Goal: Task Accomplishment & Management: Use online tool/utility

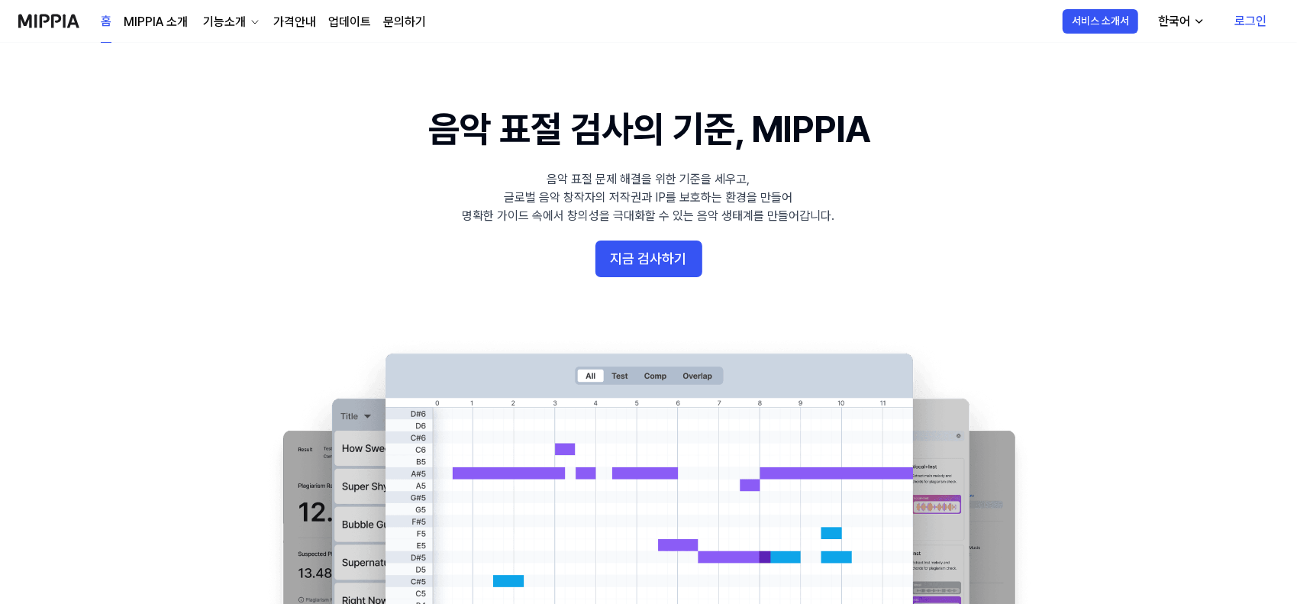
click at [653, 240] on 배너 "음악 표절 검사의 기준, MIPPIA 음악 표절 문제 해결을 위한 기준을 세우고, 글로벌 음악 창작자의 저작권과 IP를 보호하는 환경을 만들어…" at bounding box center [648, 381] width 1099 height 555
click at [653, 253] on button "지금 검사하기" at bounding box center [648, 258] width 107 height 37
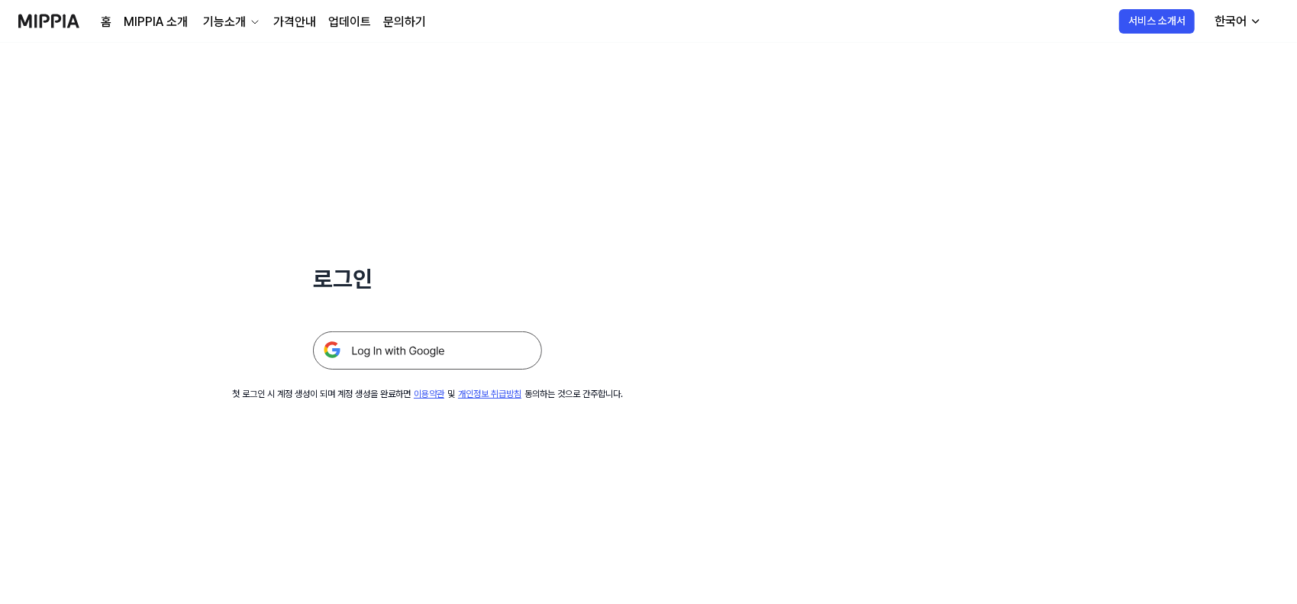
click at [488, 341] on img at bounding box center [427, 350] width 229 height 38
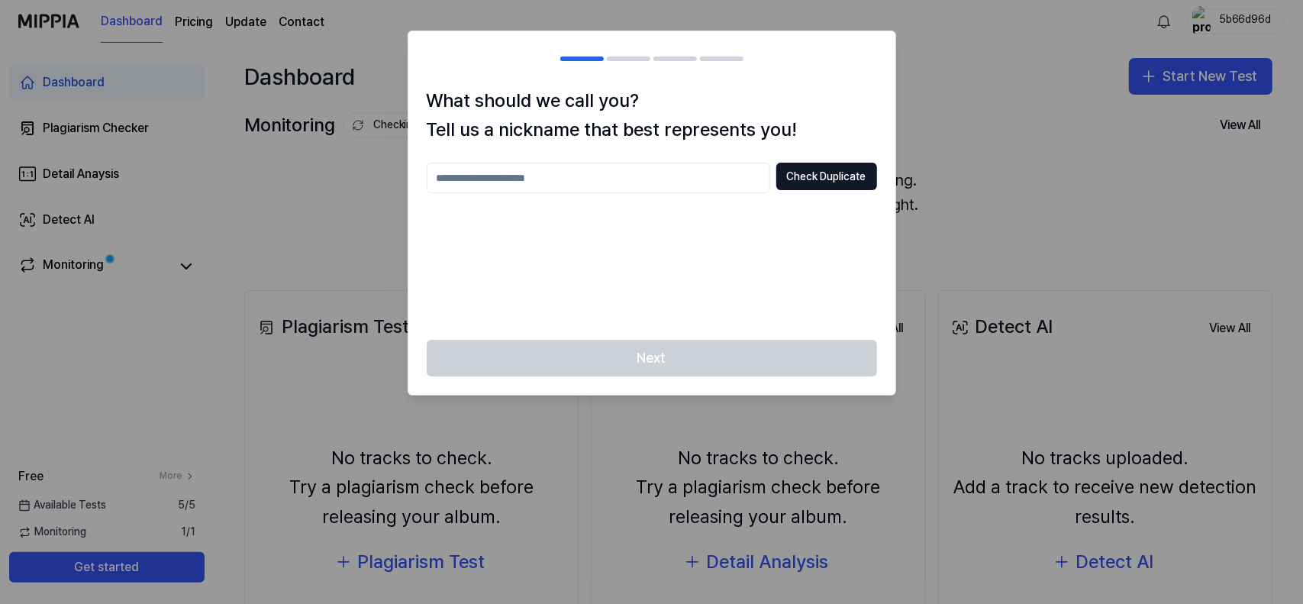
click at [687, 176] on input "text" at bounding box center [598, 178] width 343 height 31
type input "*****"
click at [801, 180] on button "Check Duplicate" at bounding box center [826, 176] width 101 height 27
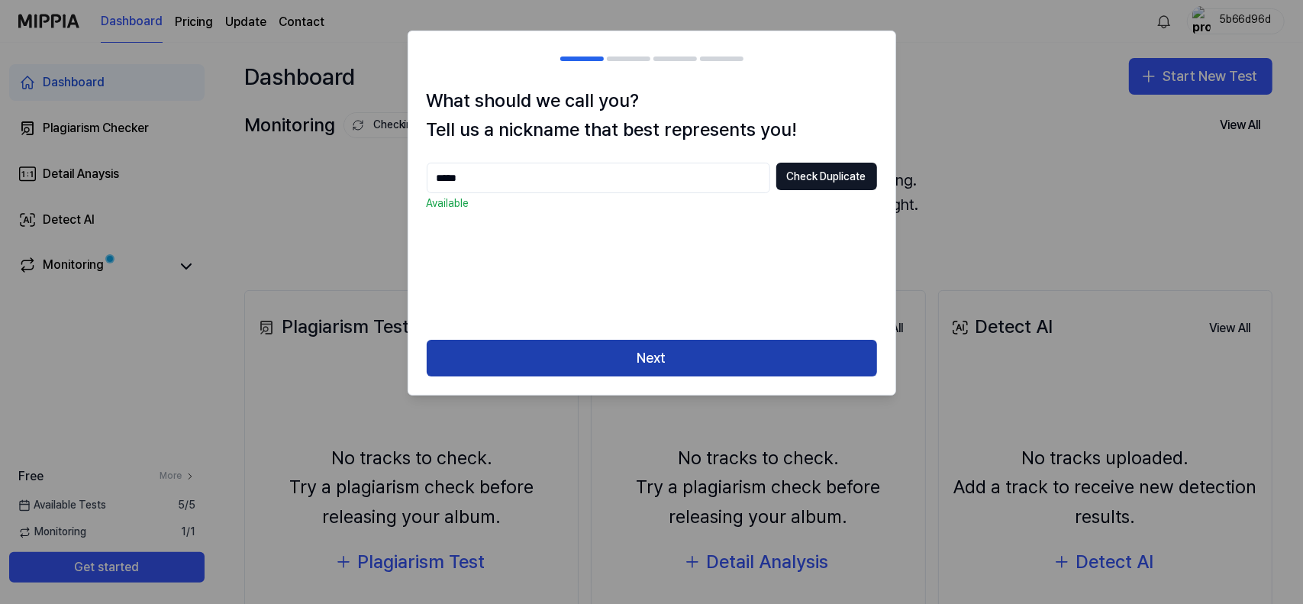
click at [672, 359] on button "Next" at bounding box center [652, 358] width 450 height 37
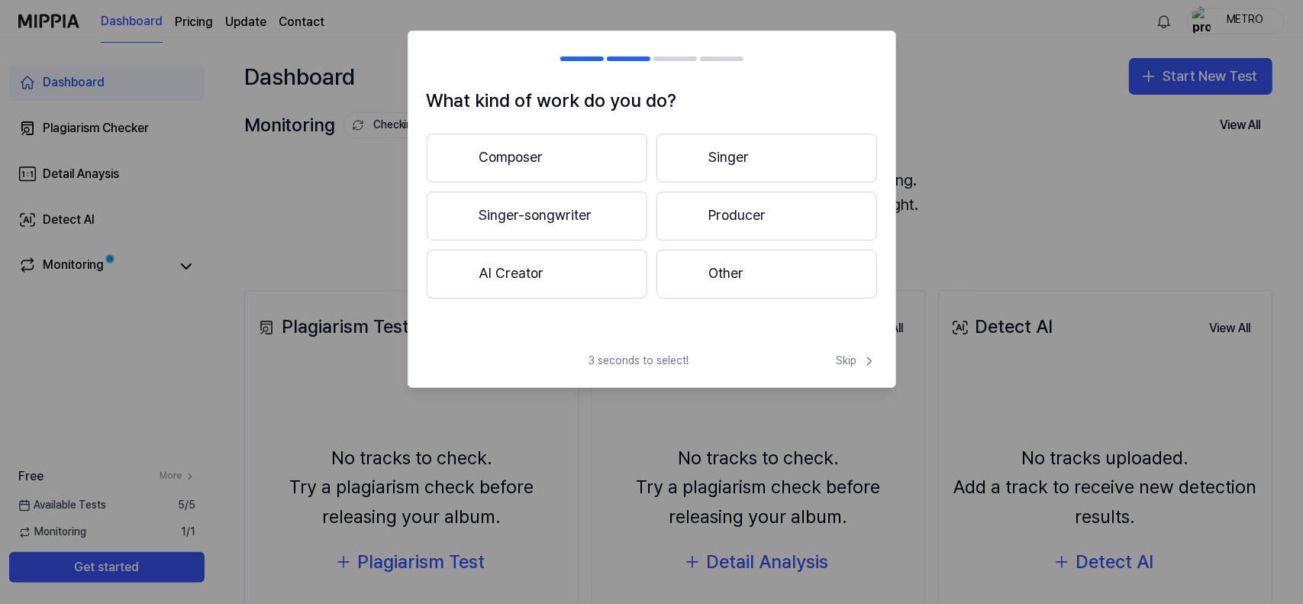
click at [559, 279] on button "AI Creator" at bounding box center [537, 274] width 221 height 49
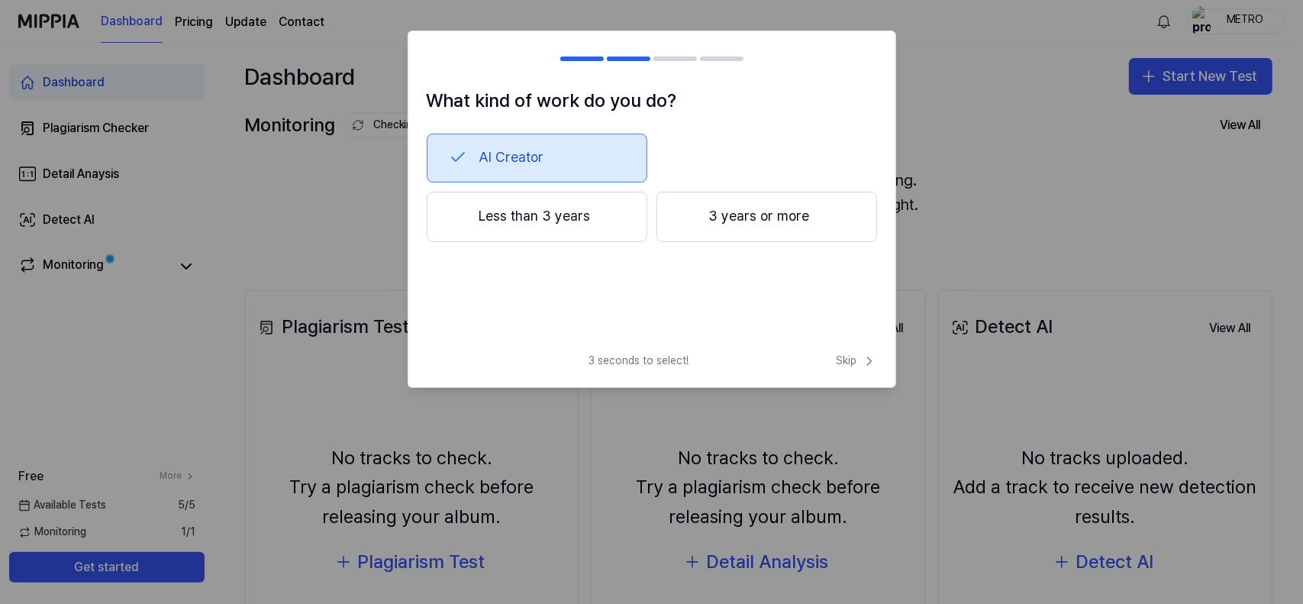
click at [615, 230] on button "Less than 3 years" at bounding box center [537, 217] width 221 height 50
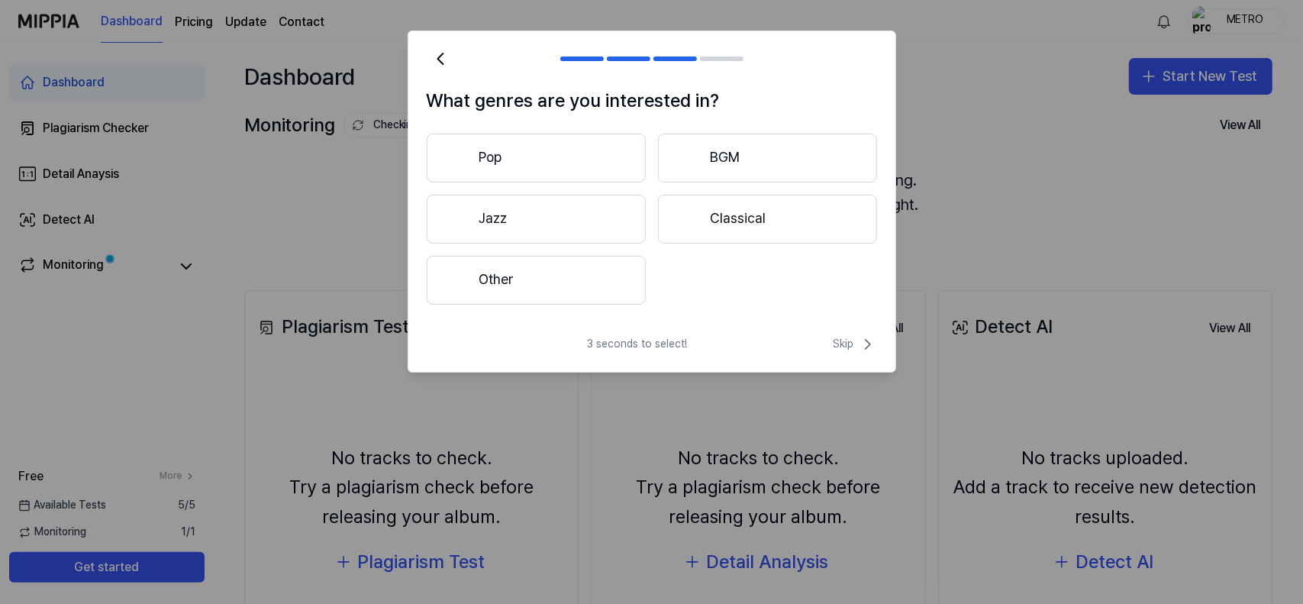
click at [608, 159] on button "Pop" at bounding box center [536, 158] width 219 height 49
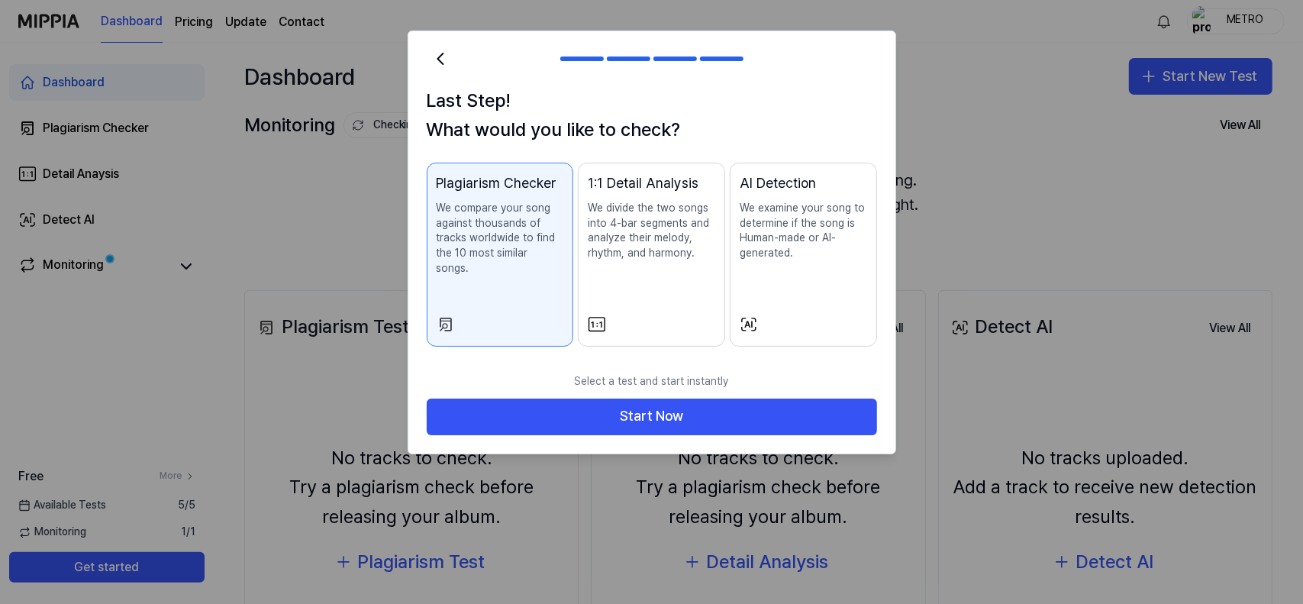
click at [784, 285] on div "AI Detection We examine your song to determine if the song is Human-made or AI-…" at bounding box center [802, 231] width 127 height 118
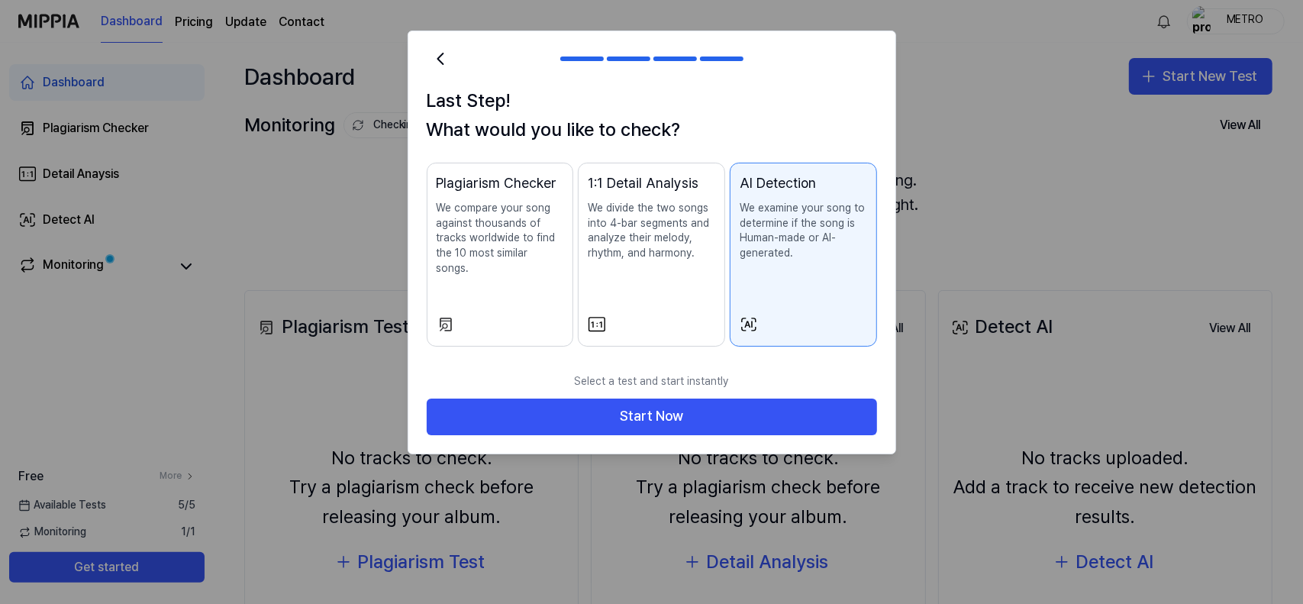
click at [543, 293] on button "Plagiarism Checker We compare your song against thousands of tracks worldwide t…" at bounding box center [500, 255] width 147 height 184
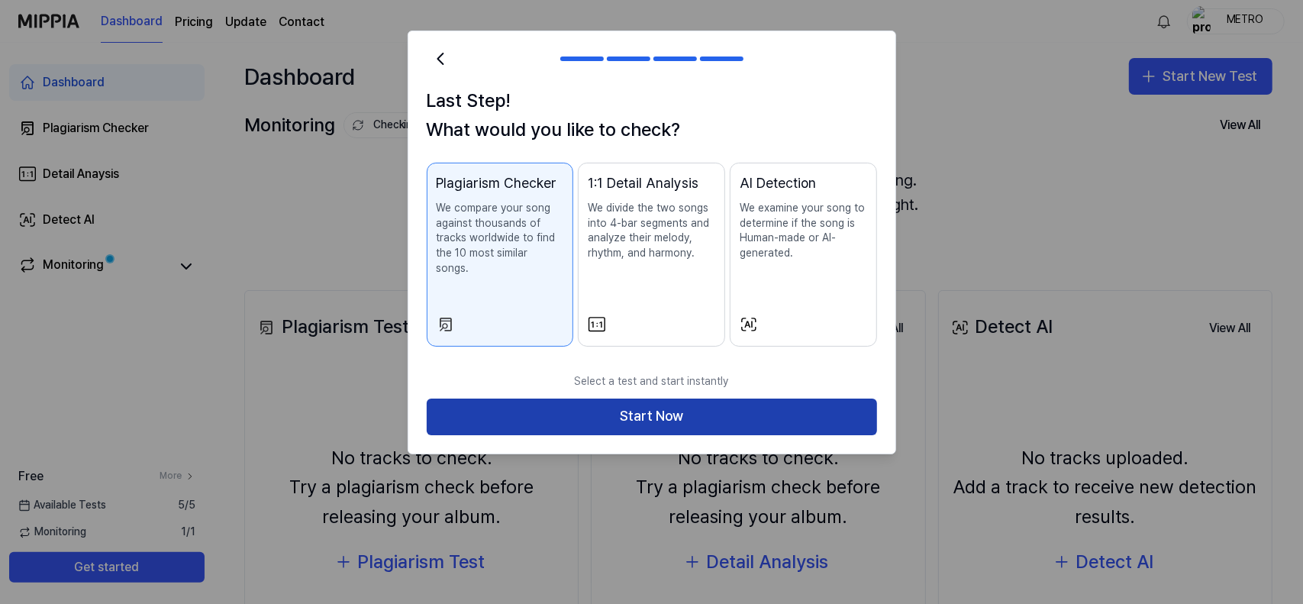
click at [581, 405] on button "Start Now" at bounding box center [652, 416] width 450 height 37
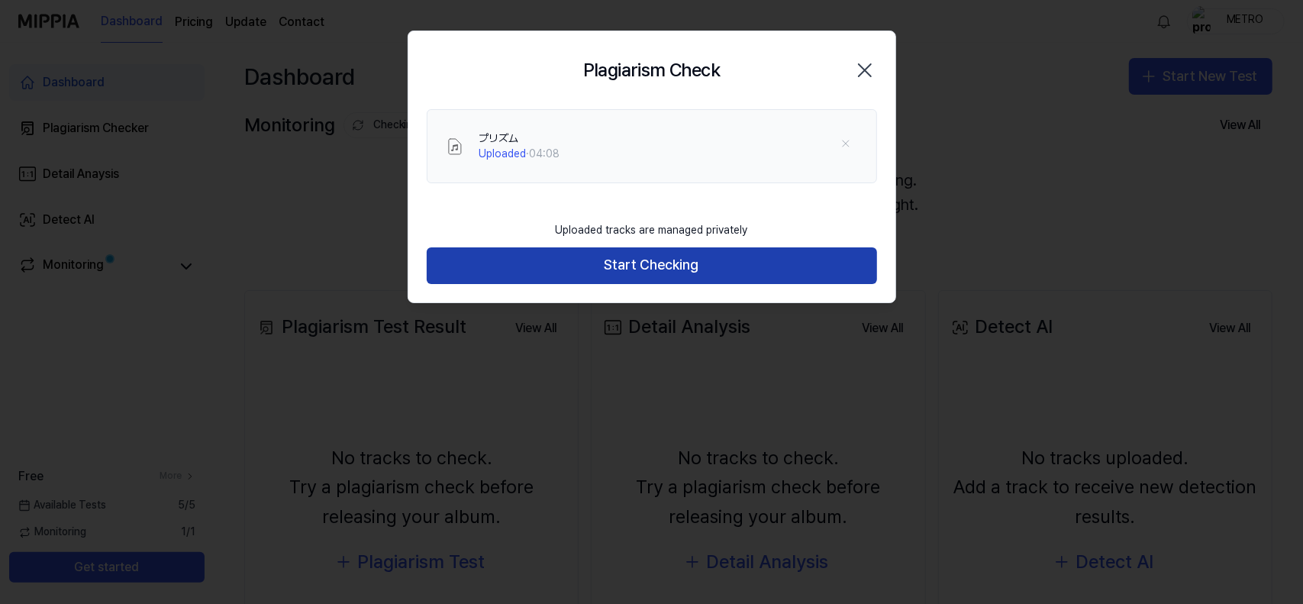
click at [638, 271] on button "Start Checking" at bounding box center [652, 265] width 450 height 37
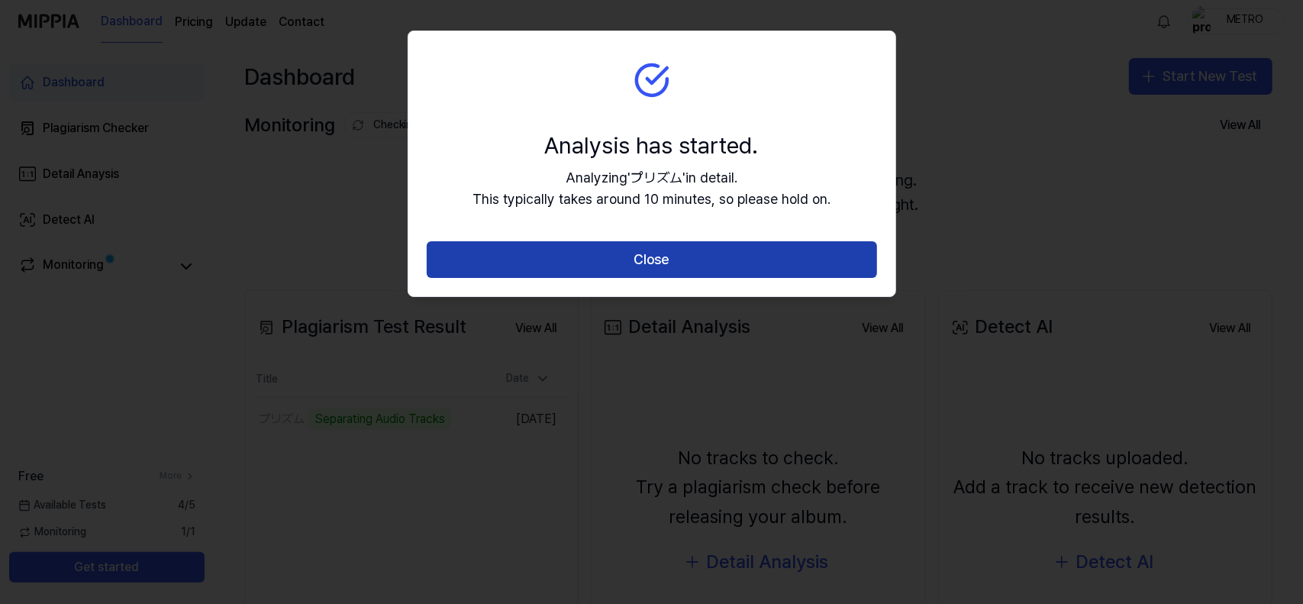
click at [658, 257] on button "Close" at bounding box center [652, 259] width 450 height 37
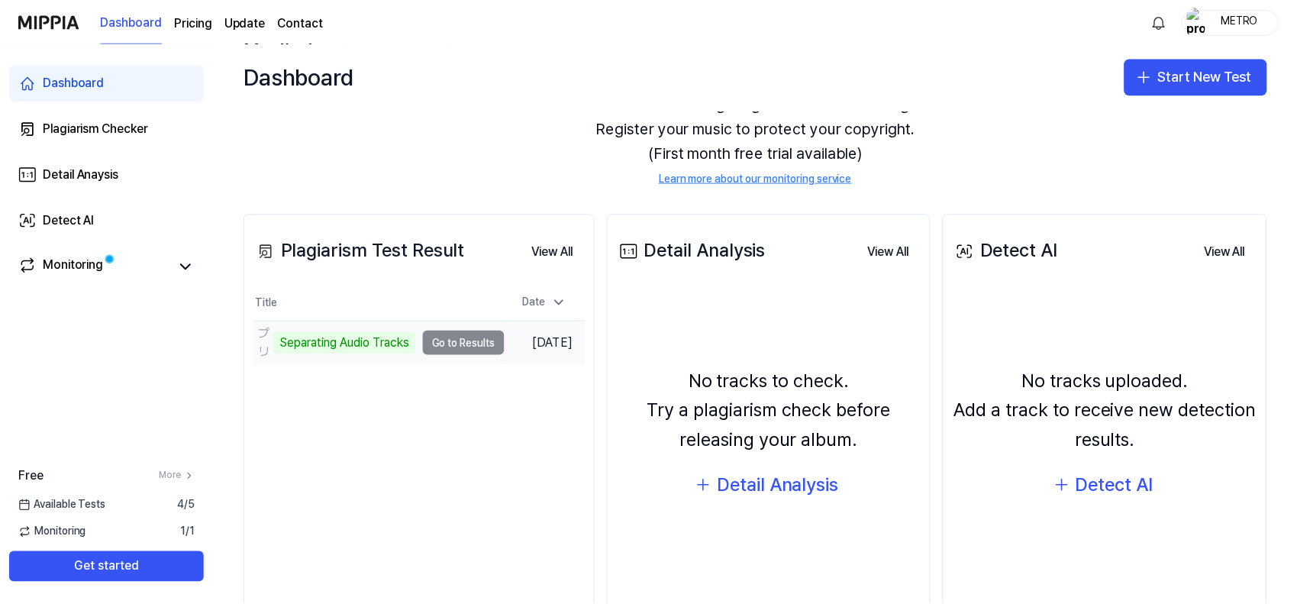
scroll to position [138, 0]
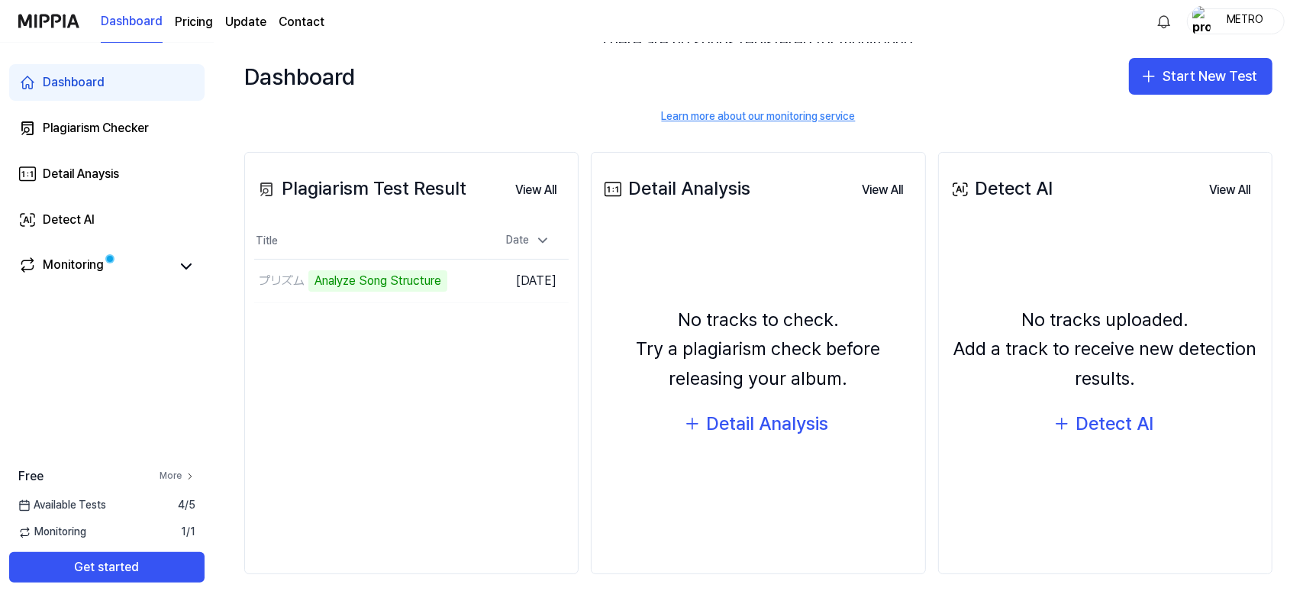
click at [177, 472] on link "More" at bounding box center [177, 475] width 36 height 13
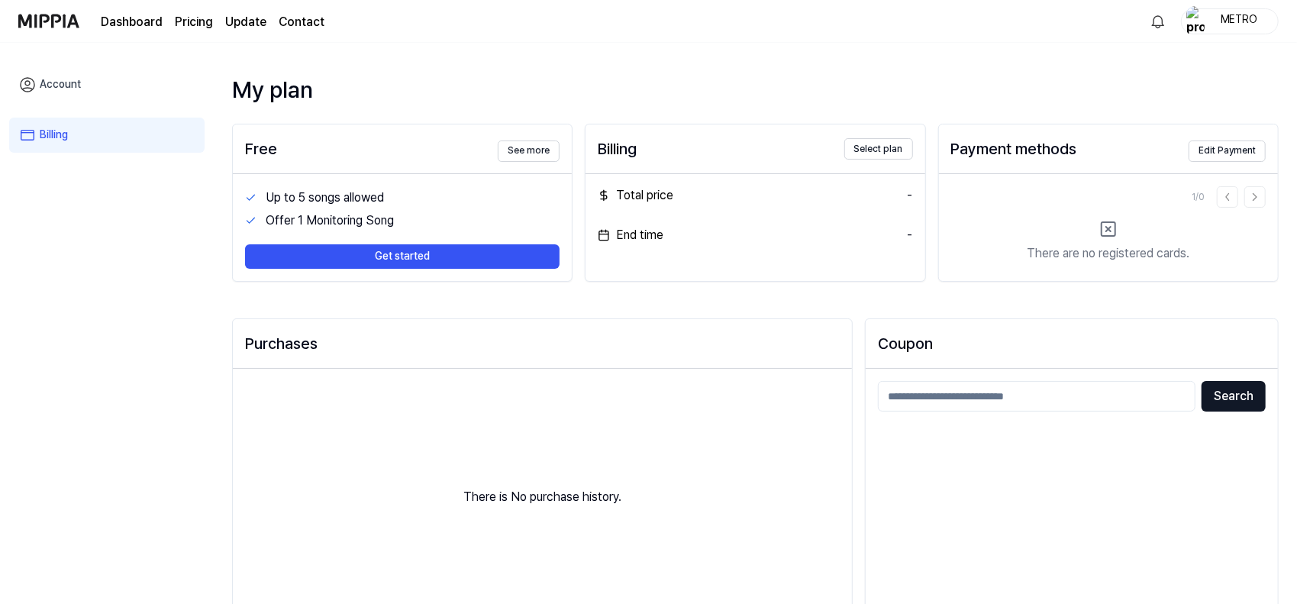
click at [1239, 21] on div "METRO" at bounding box center [1239, 20] width 60 height 17
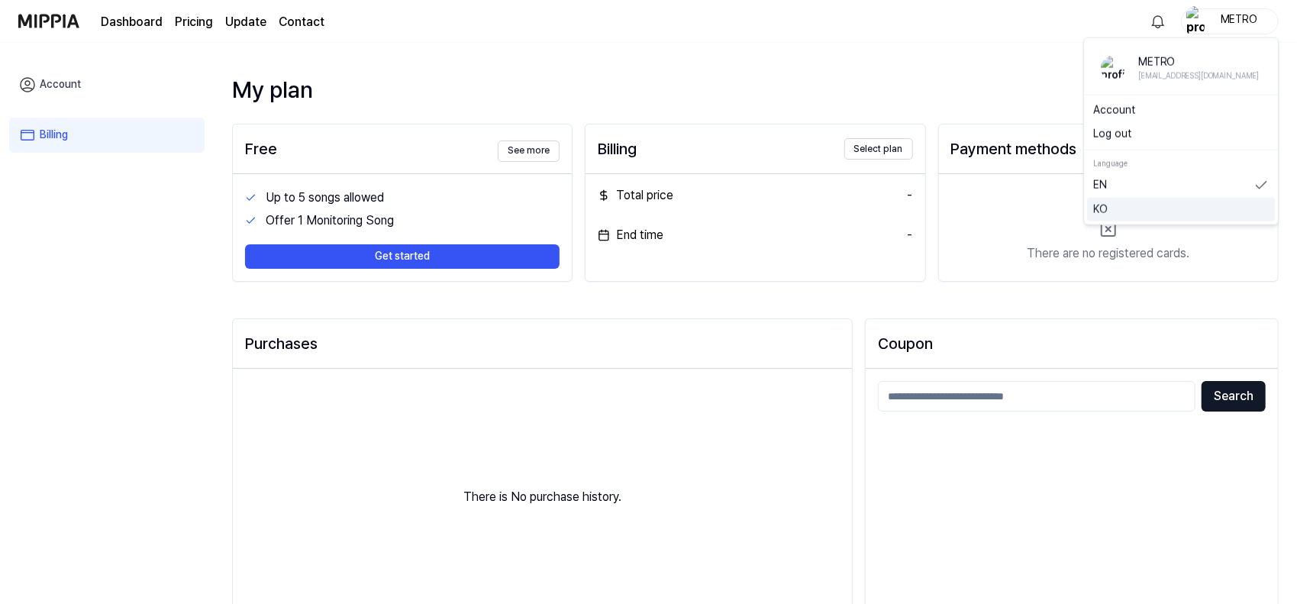
click at [1110, 199] on div "KO" at bounding box center [1181, 209] width 188 height 24
click at [1249, 16] on div "METRO" at bounding box center [1239, 20] width 60 height 17
click at [1105, 207] on link "KO" at bounding box center [1181, 208] width 176 height 15
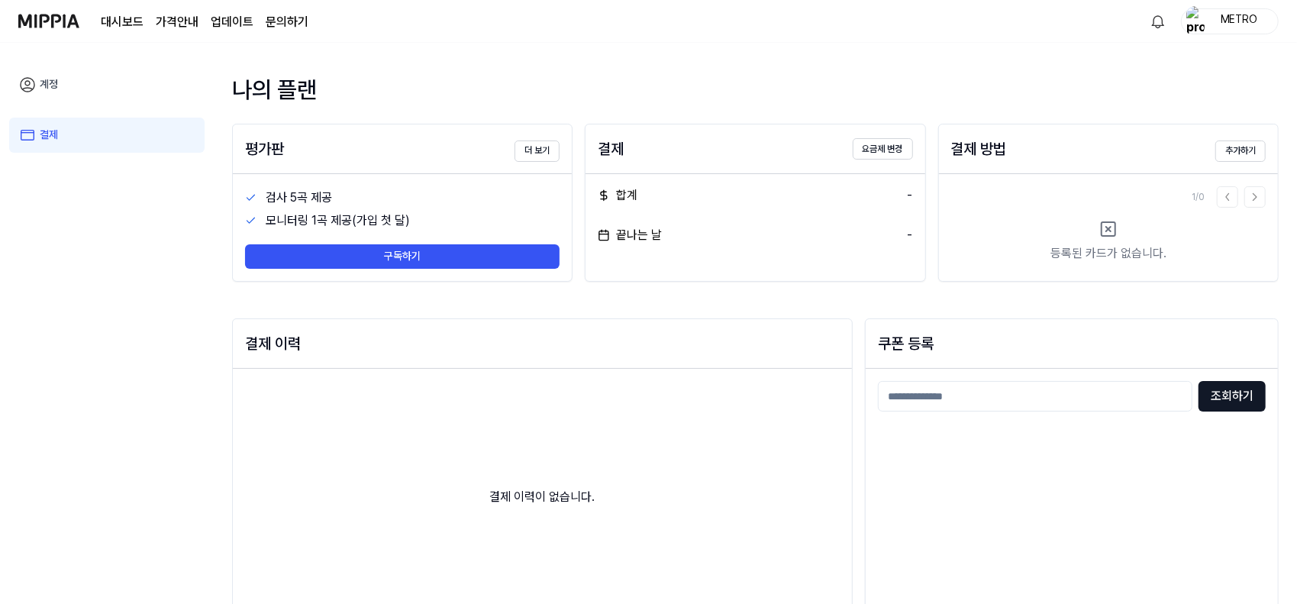
click at [115, 86] on link "계정" at bounding box center [106, 84] width 195 height 35
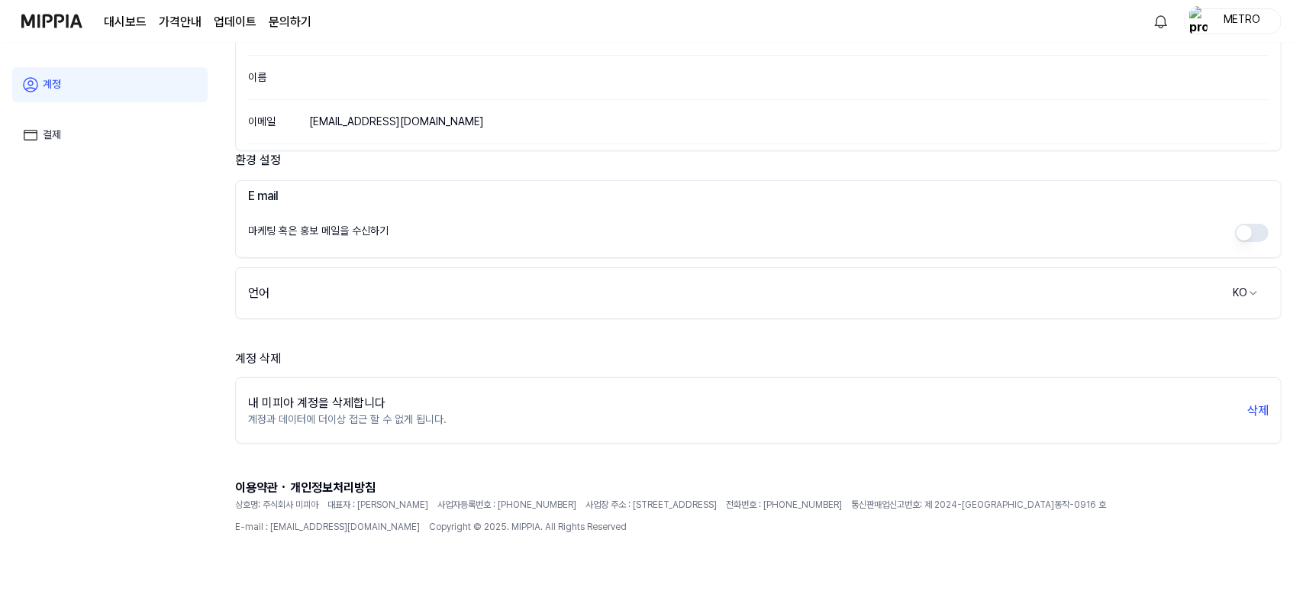
scroll to position [0, 0]
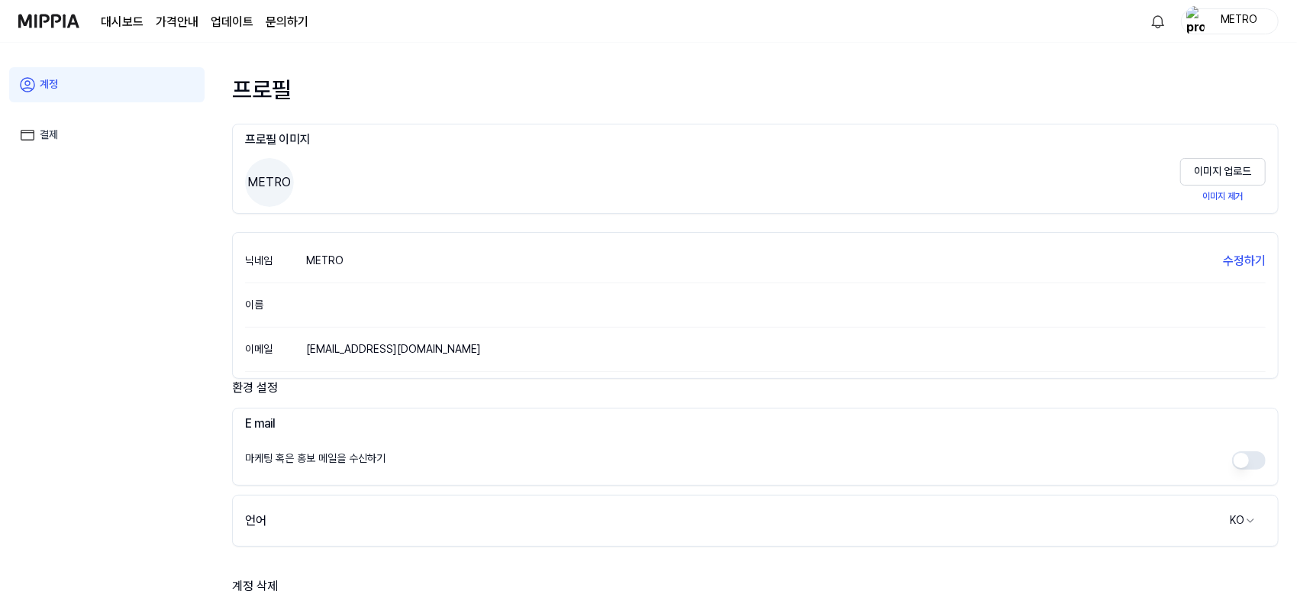
click at [119, 18] on link "대시보드" at bounding box center [122, 22] width 43 height 18
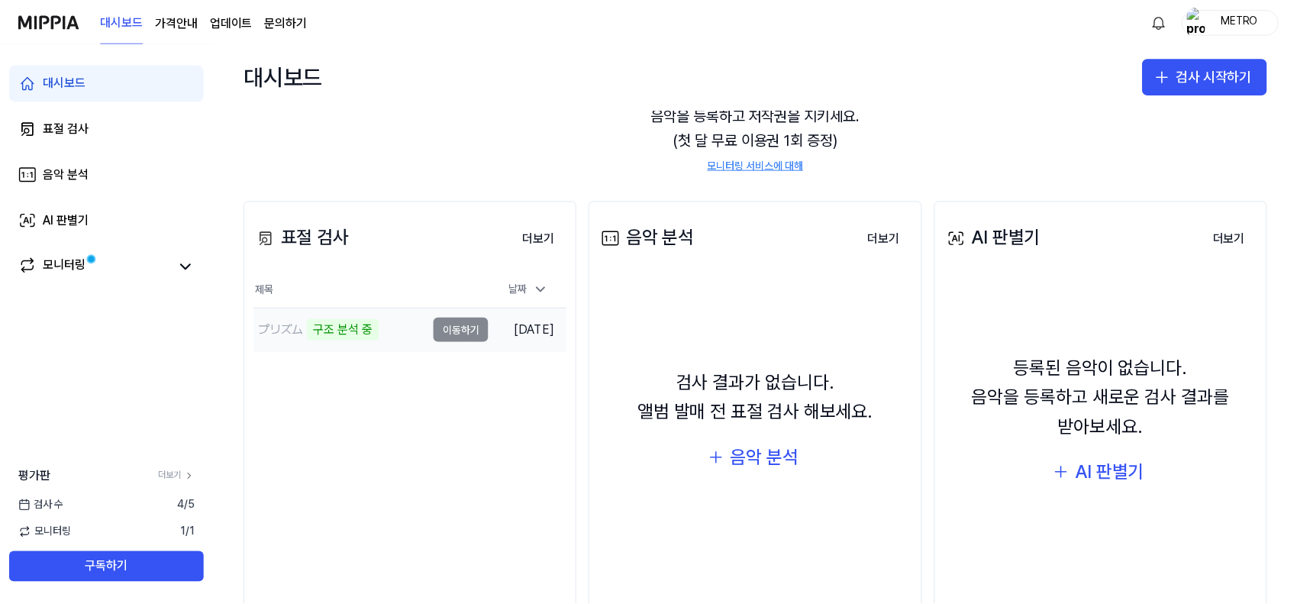
scroll to position [138, 0]
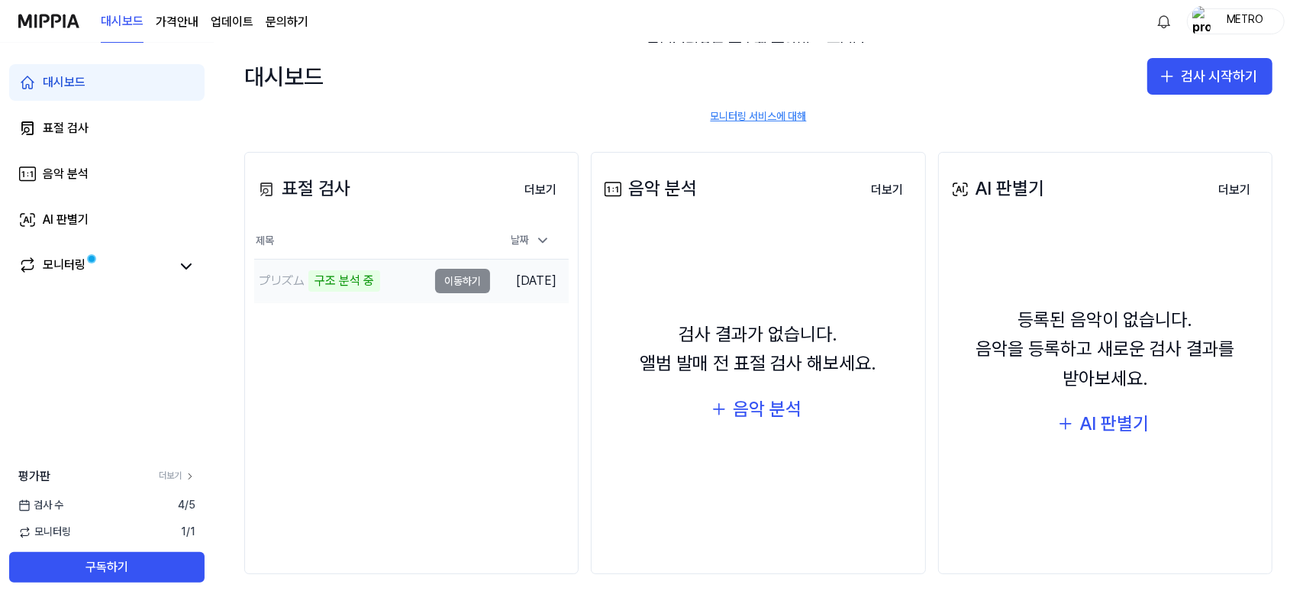
click at [444, 274] on td "プリズム 구조 분석 중 이동하기" at bounding box center [372, 280] width 236 height 43
click at [452, 277] on td "プリズム 구조 분석 중 이동하기" at bounding box center [372, 280] width 236 height 43
click at [429, 284] on td "プリズム 구조 분석 중 이동하기" at bounding box center [372, 280] width 236 height 43
click at [144, 268] on link "모니터링" at bounding box center [94, 266] width 153 height 21
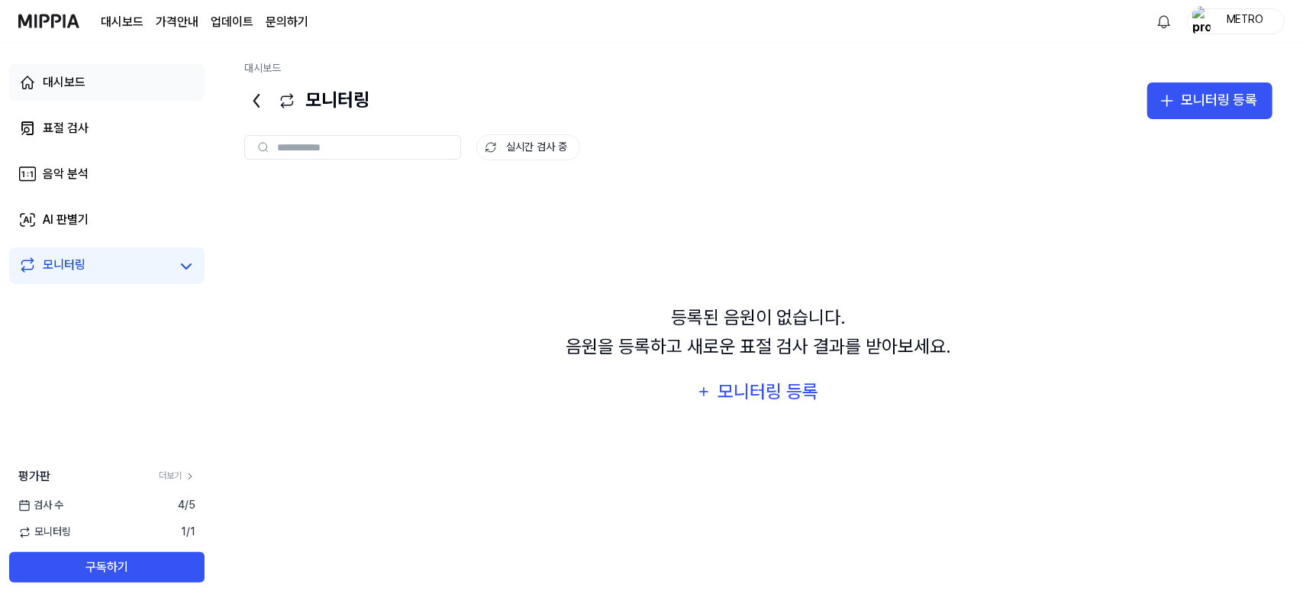
click at [114, 76] on link "대시보드" at bounding box center [106, 82] width 195 height 37
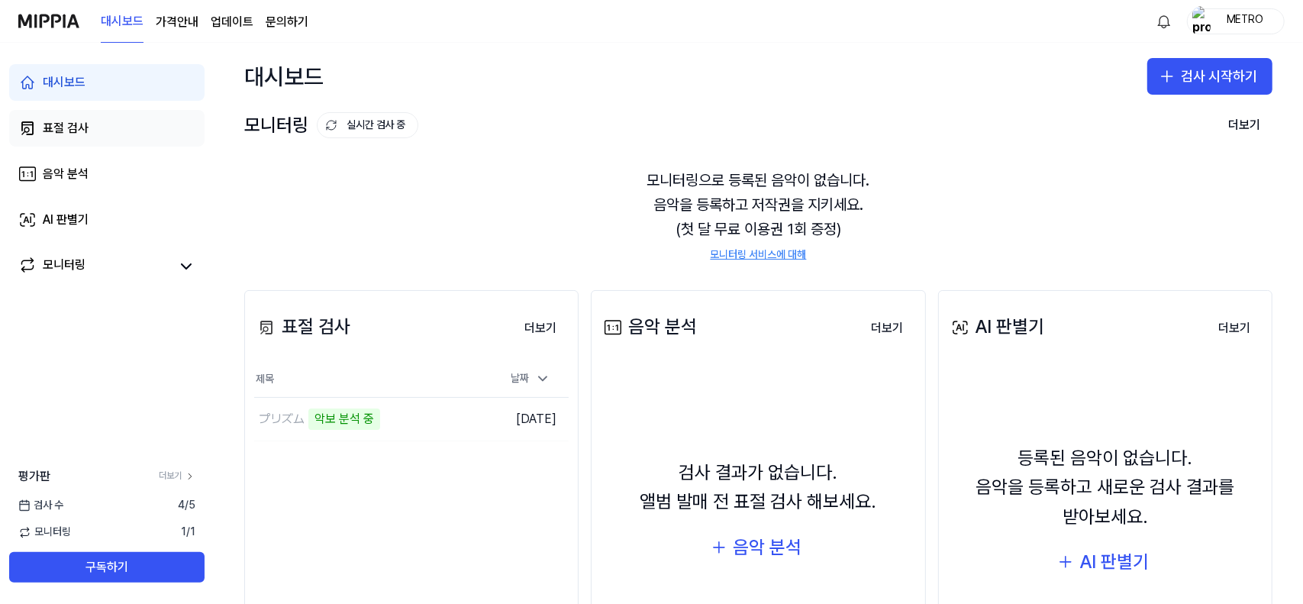
click at [101, 121] on link "표절 검사" at bounding box center [106, 128] width 195 height 37
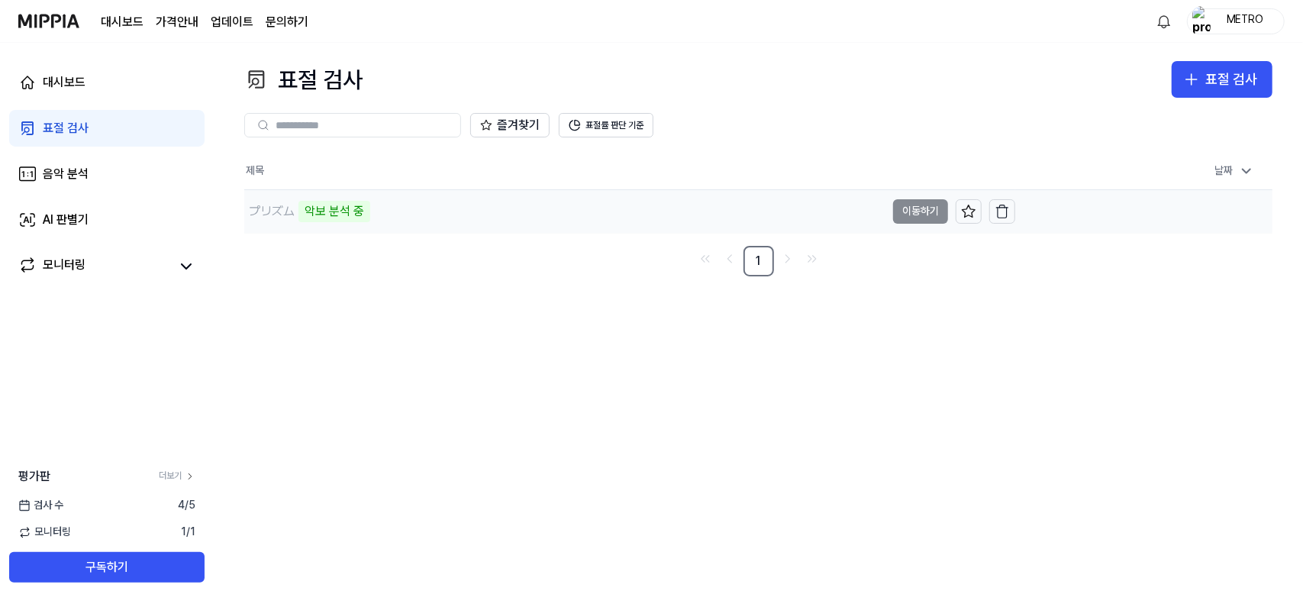
click at [911, 211] on td "プリズム 악보 분석 중 이동하기" at bounding box center [629, 211] width 771 height 43
click at [598, 130] on button "표절률 판단 기준" at bounding box center [606, 125] width 95 height 24
click at [606, 136] on button "표절률 판단 기준" at bounding box center [606, 125] width 95 height 24
click at [618, 123] on button "표절률 판단 기준" at bounding box center [606, 125] width 95 height 24
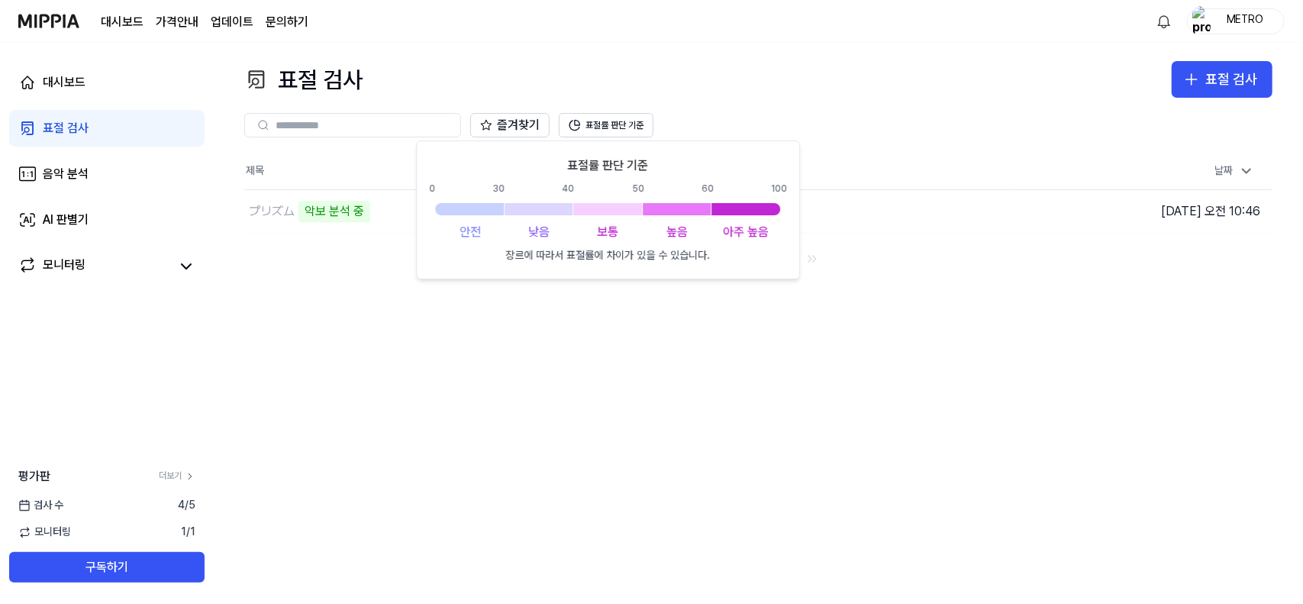
click at [795, 110] on div "즐겨찾기 표절률 판단 기준" at bounding box center [758, 125] width 1028 height 55
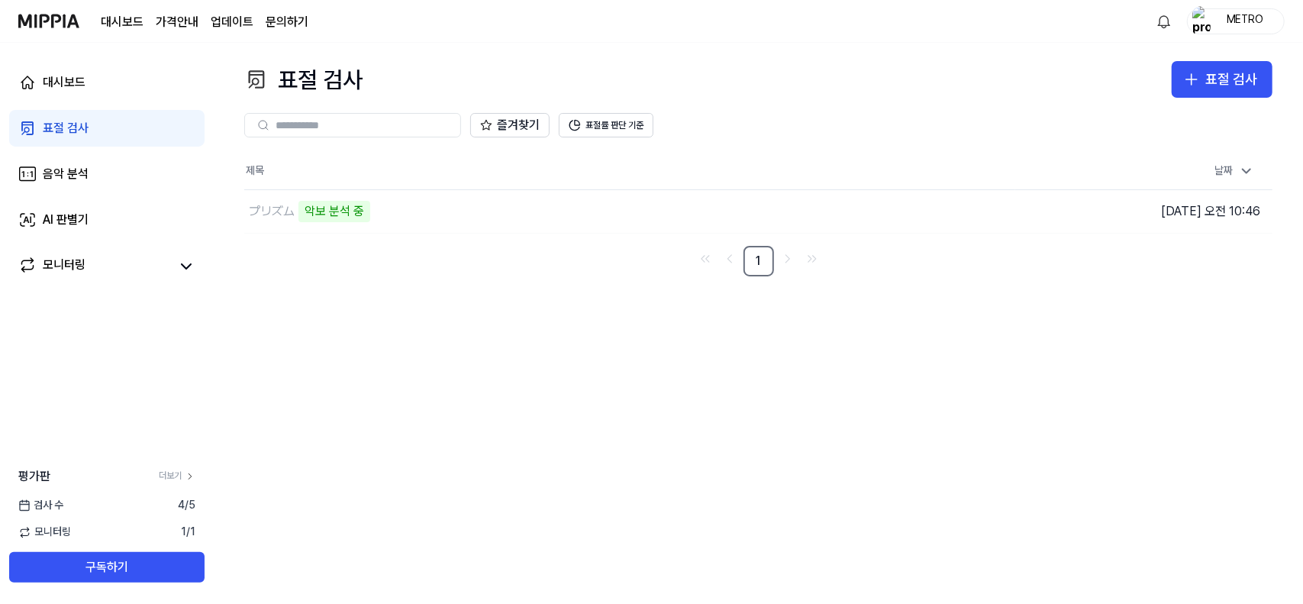
click at [167, 21] on page\) "가격안내" at bounding box center [177, 22] width 43 height 18
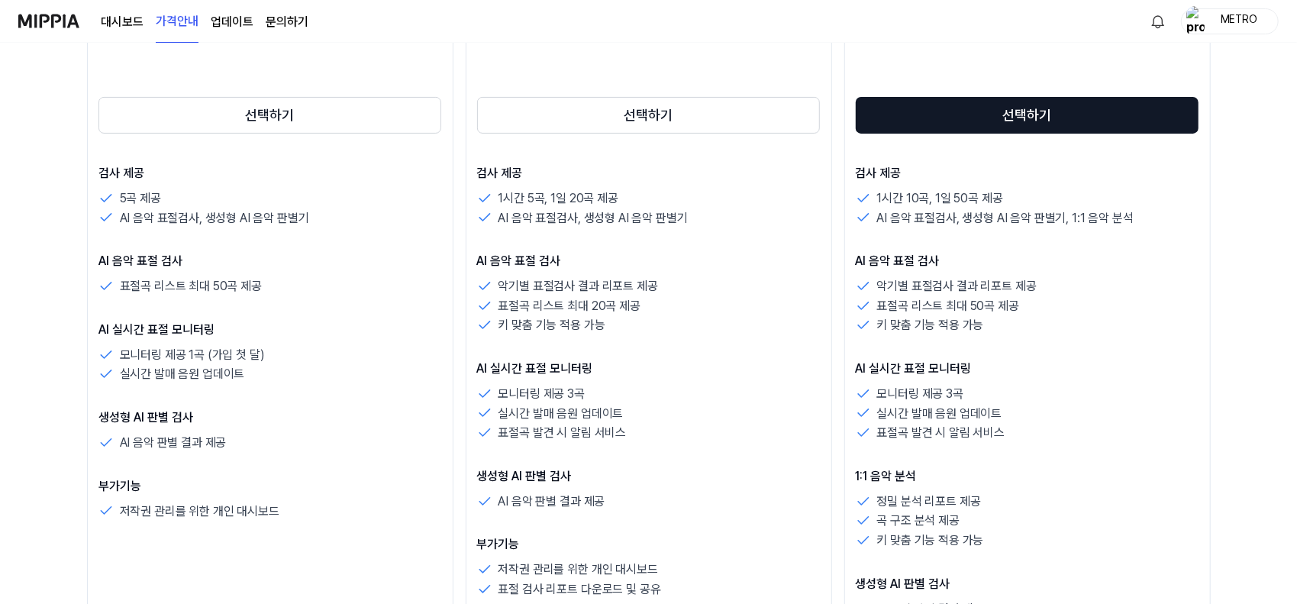
scroll to position [382, 0]
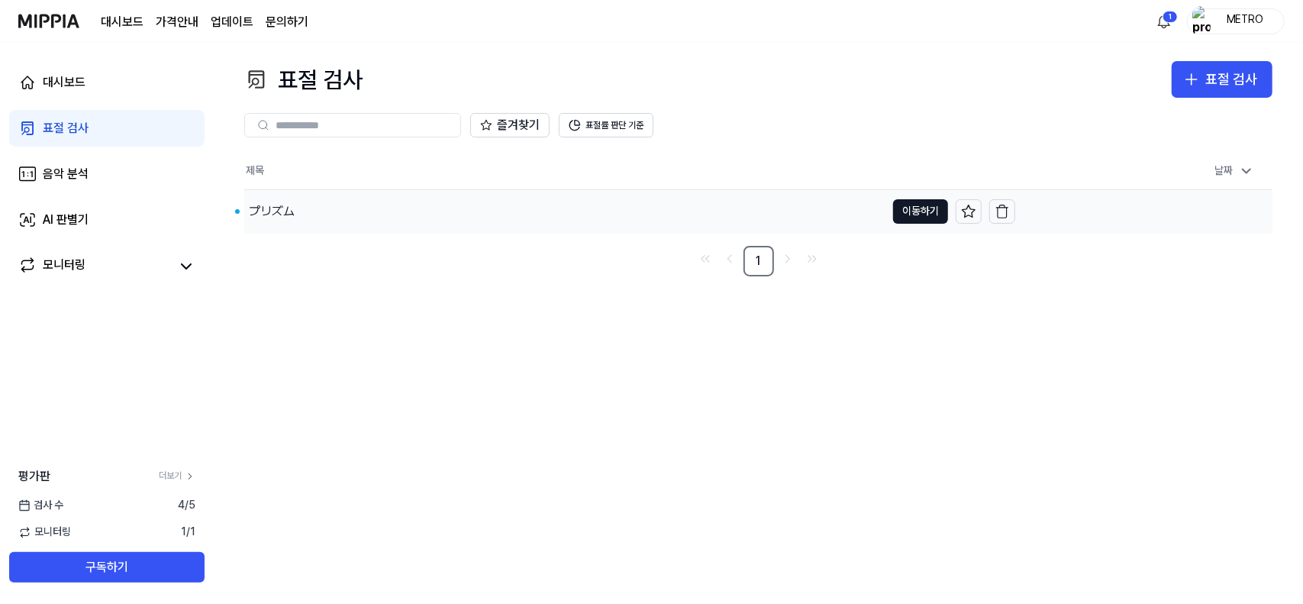
click at [395, 205] on div "プリズム" at bounding box center [564, 211] width 641 height 43
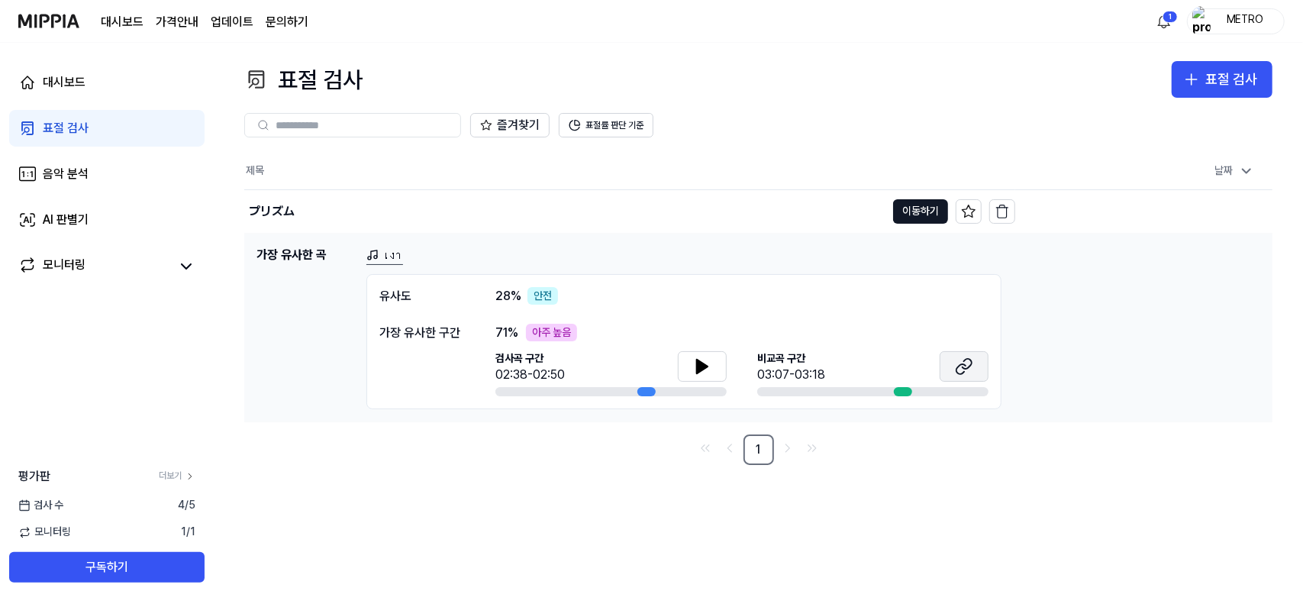
click at [966, 362] on icon at bounding box center [964, 366] width 18 height 18
click at [697, 366] on icon at bounding box center [702, 366] width 11 height 14
click at [697, 366] on icon at bounding box center [698, 365] width 3 height 12
click at [971, 362] on icon at bounding box center [966, 364] width 9 height 10
